Goal: Find specific fact: Find specific fact

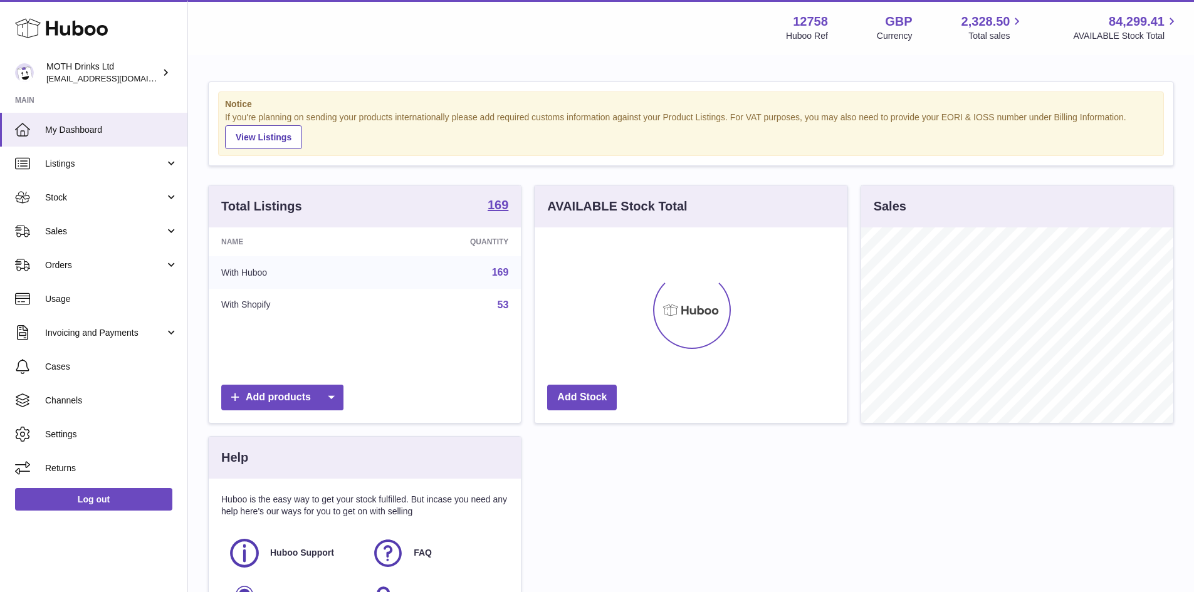
scroll to position [196, 313]
click at [131, 155] on link "Listings" at bounding box center [93, 164] width 187 height 34
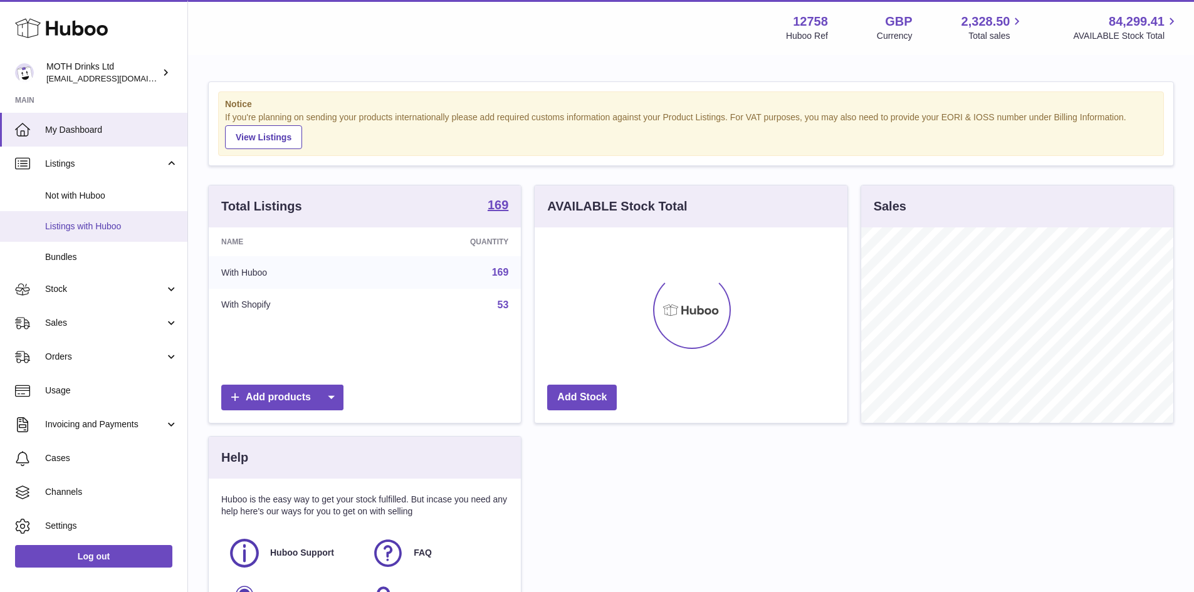
click at [113, 226] on span "Listings with Huboo" at bounding box center [111, 227] width 133 height 12
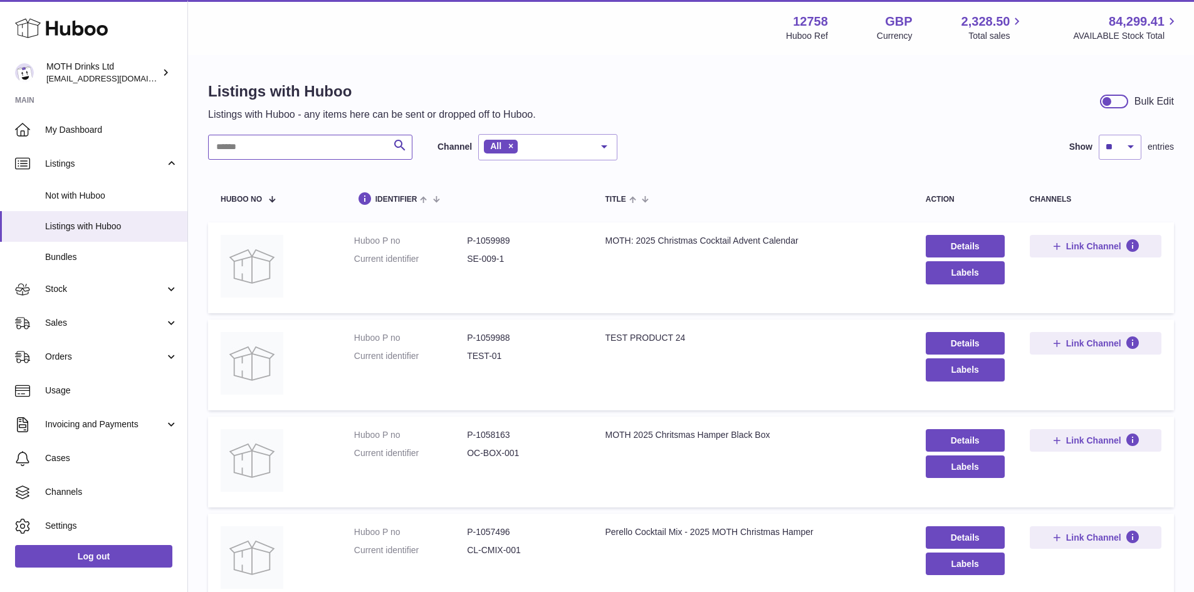
click at [328, 150] on input "text" at bounding box center [310, 147] width 204 height 25
type input "***"
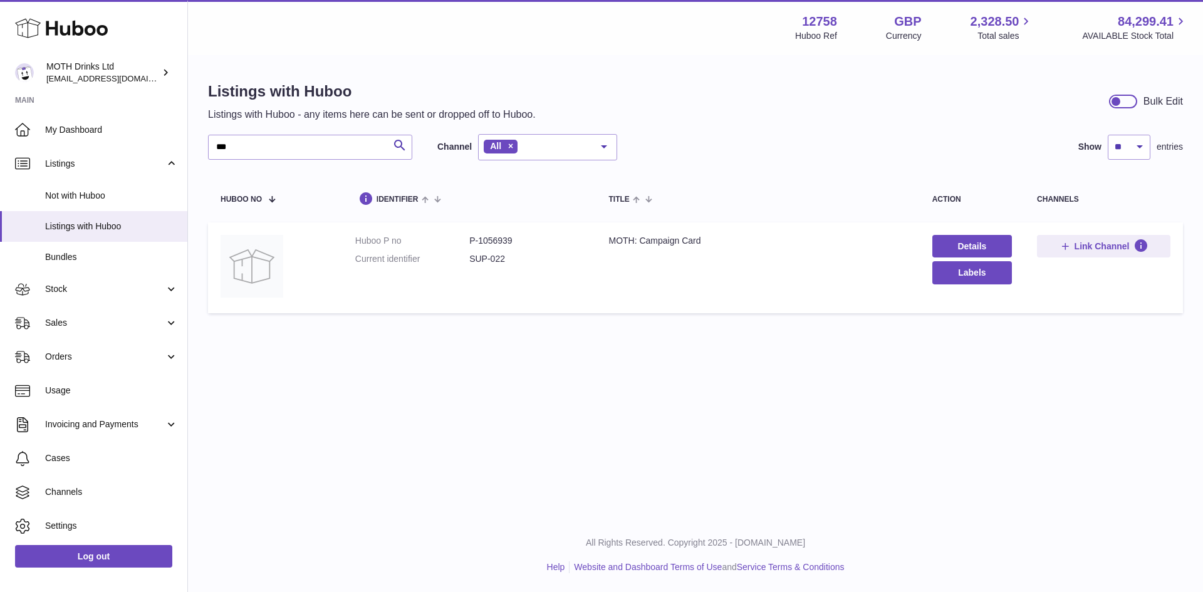
click at [497, 240] on dd "P-1056939" at bounding box center [526, 241] width 114 height 12
click at [498, 239] on dd "P-1056939" at bounding box center [526, 241] width 114 height 12
copy dd "1056939"
